Goal: Task Accomplishment & Management: Complete application form

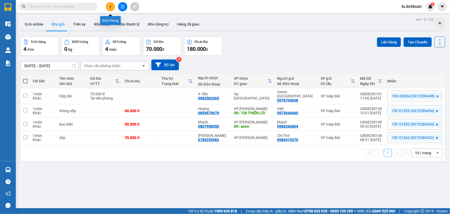
click at [110, 5] on icon "plus" at bounding box center [110, 6] width 0 height 3
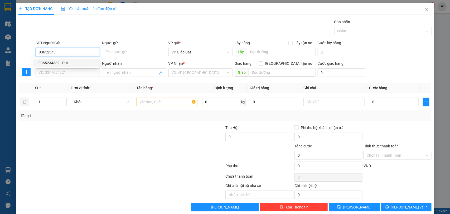
click at [68, 61] on div "0365234339 - PHI" at bounding box center [66, 63] width 57 height 6
type input "0365234339"
type input "PHI"
type input "0365234339"
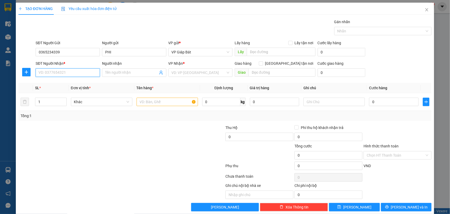
click at [68, 71] on input "SĐT Người Nhận *" at bounding box center [68, 72] width 64 height 8
click at [65, 86] on div "0826718355 - [PERSON_NAME]" at bounding box center [66, 84] width 57 height 6
type input "0826718355"
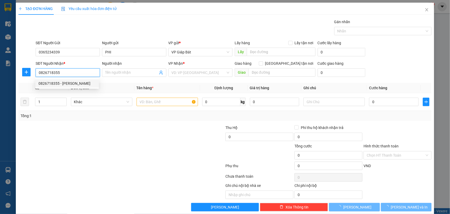
type input "[PERSON_NAME]"
type input "Tân Tiến, An Dương"
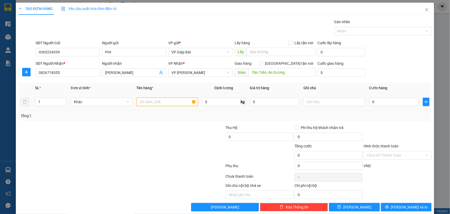
click at [162, 103] on input "text" at bounding box center [166, 102] width 61 height 8
type input "hộp bọc"
click at [398, 101] on input "0" at bounding box center [394, 102] width 50 height 8
type input "5"
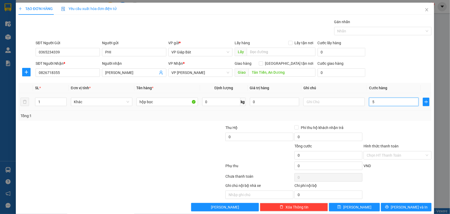
type input "5"
type input "50"
type input "500"
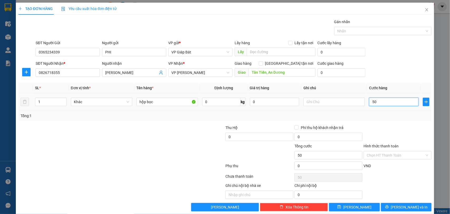
type input "500"
type input "5.000"
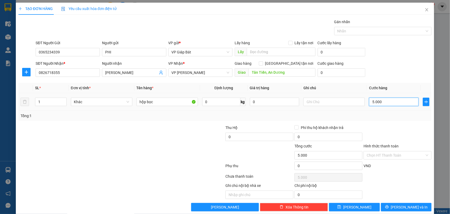
type input "50.000"
click at [397, 155] on input "Hình thức thanh toán" at bounding box center [395, 155] width 58 height 8
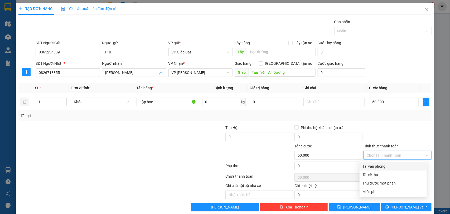
click at [381, 165] on div "Tại văn phòng" at bounding box center [392, 167] width 61 height 6
type input "0"
click at [365, 30] on div at bounding box center [380, 31] width 90 height 6
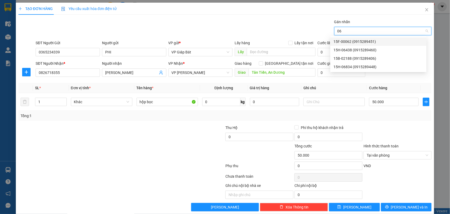
type input "068"
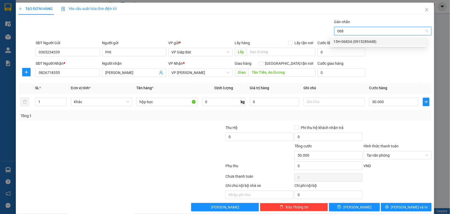
click at [359, 41] on div "15H-06834 (0915289448)" at bounding box center [378, 42] width 90 height 6
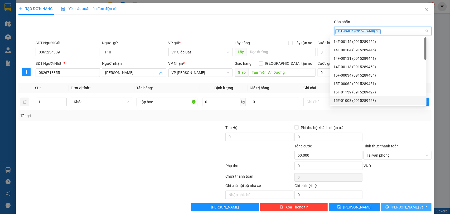
click at [397, 205] on span "[PERSON_NAME] và In" at bounding box center [409, 207] width 37 height 6
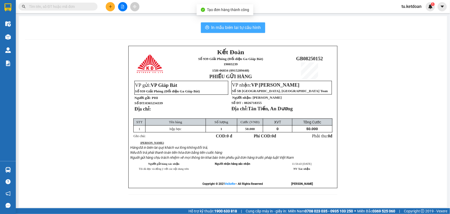
click at [252, 29] on span "In mẫu biên lai tự cấu hình" at bounding box center [236, 27] width 50 height 7
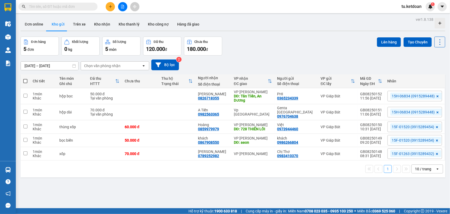
click at [69, 7] on input "text" at bounding box center [60, 7] width 62 height 6
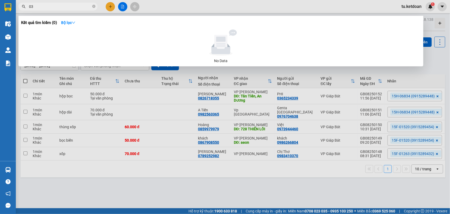
type input "0"
